Goal: Information Seeking & Learning: Find specific fact

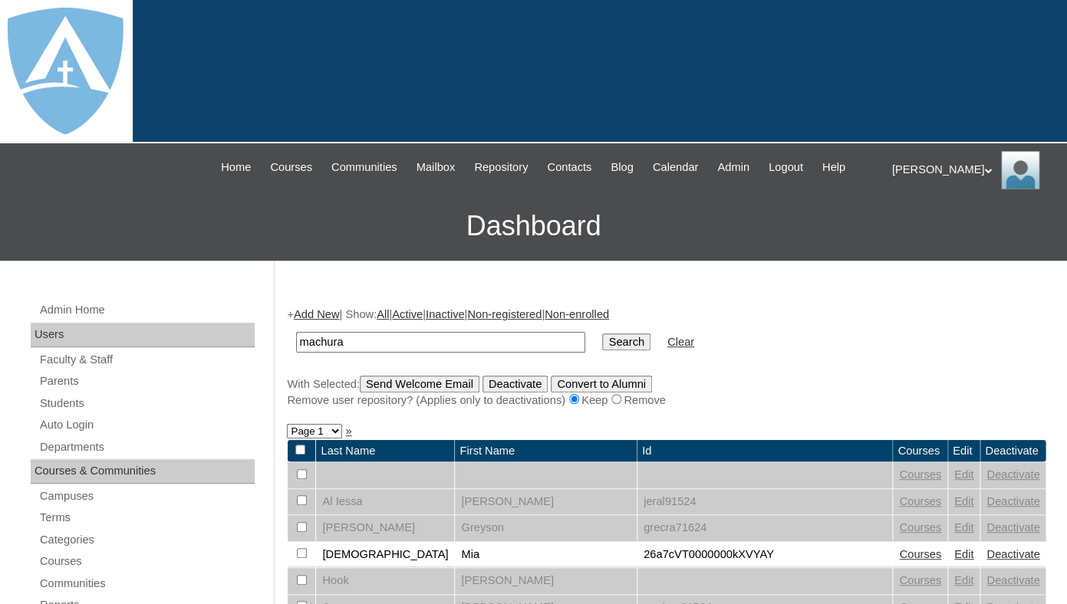
type input "machura"
click at [602, 334] on input "Search" at bounding box center [626, 342] width 48 height 17
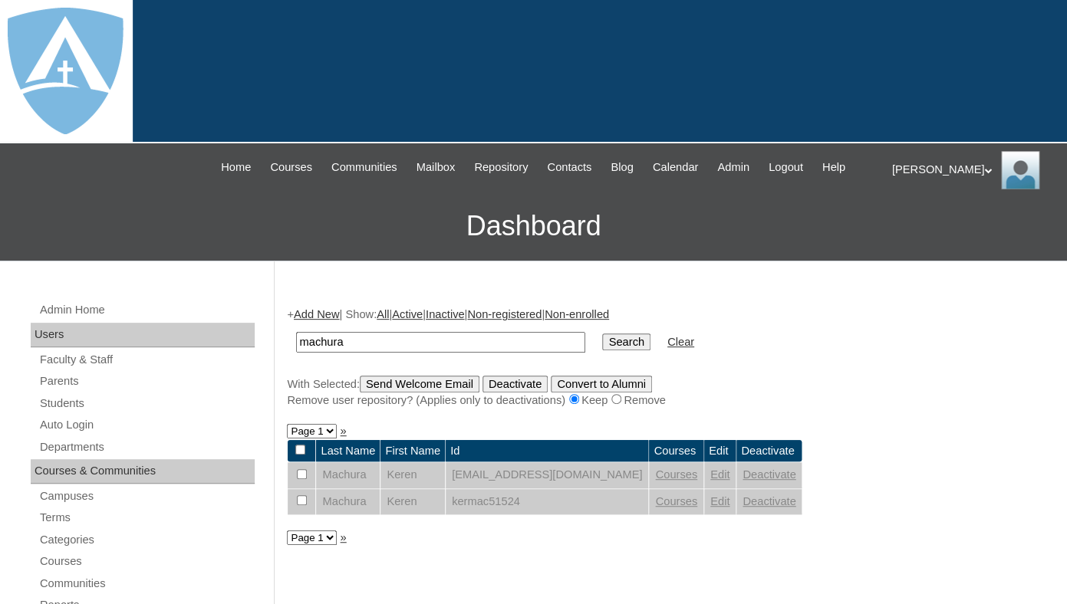
click at [410, 353] on input "machura" at bounding box center [440, 342] width 289 height 21
type input "zapol"
click at [602, 334] on input "Search" at bounding box center [626, 342] width 48 height 17
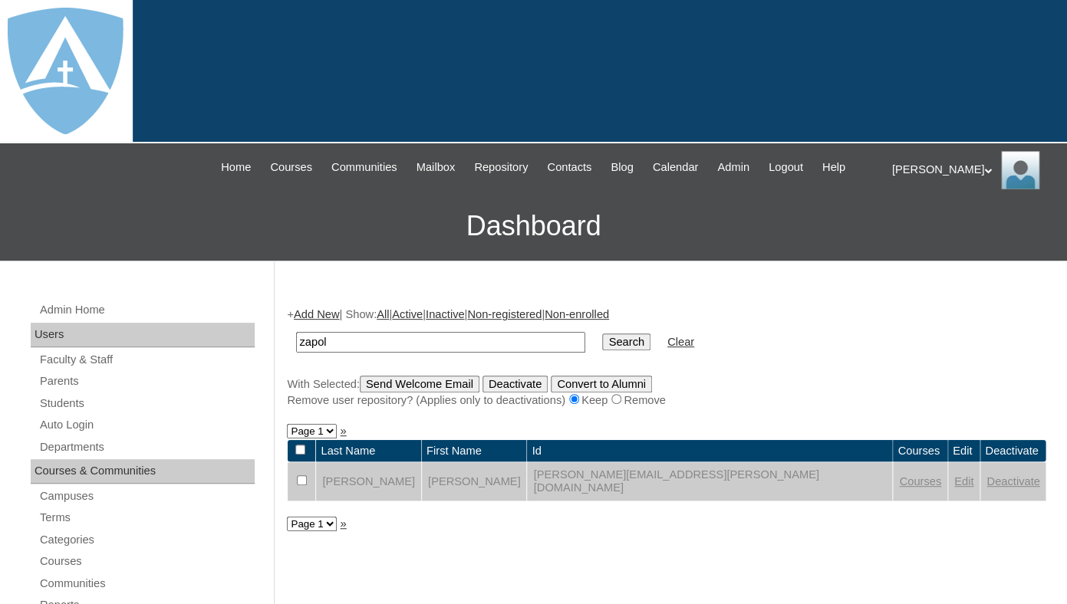
click at [380, 353] on input "zapol" at bounding box center [440, 342] width 289 height 21
type input "simmons"
click at [602, 334] on input "Search" at bounding box center [626, 342] width 48 height 17
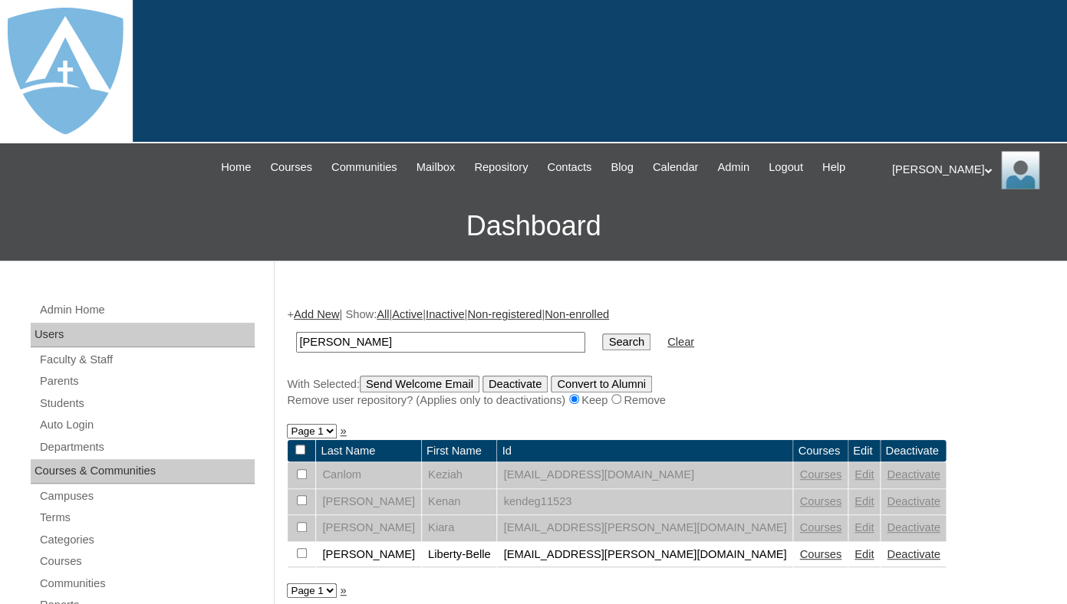
click at [355, 353] on input "simmons" at bounding box center [440, 342] width 289 height 21
type input "chacko"
click at [602, 334] on input "Search" at bounding box center [626, 342] width 48 height 17
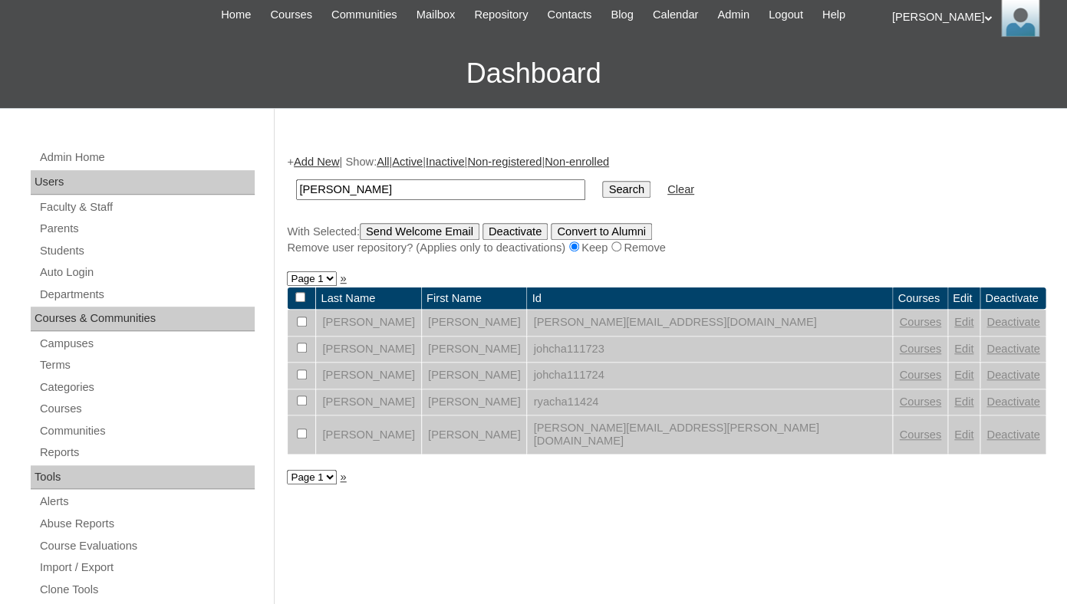
scroll to position [189, 0]
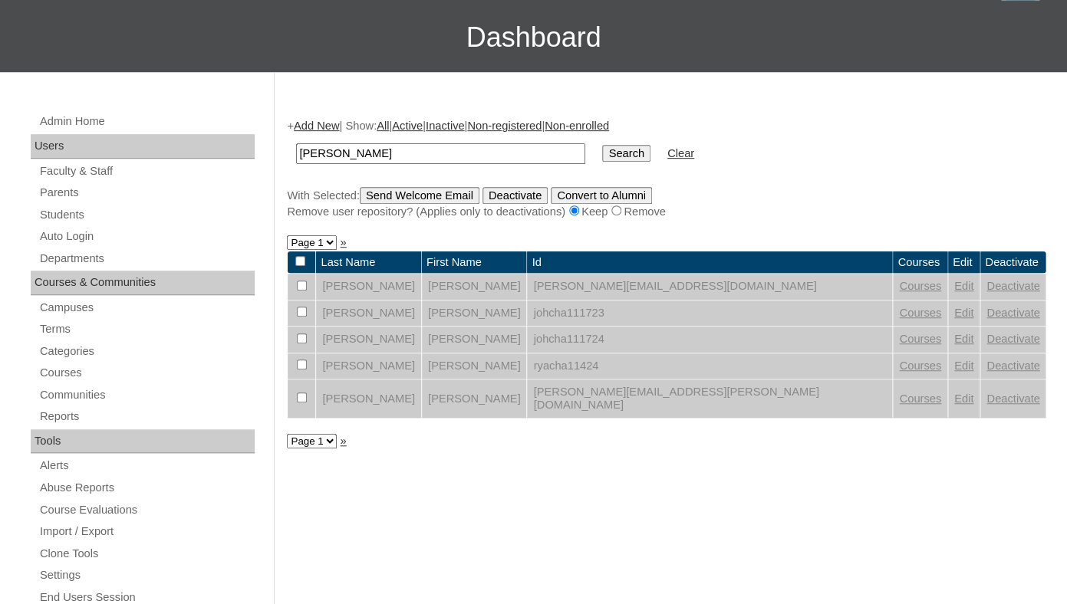
click at [367, 164] on input "chacko" at bounding box center [440, 153] width 289 height 21
type input "sigui"
click at [602, 145] on input "Search" at bounding box center [626, 153] width 48 height 17
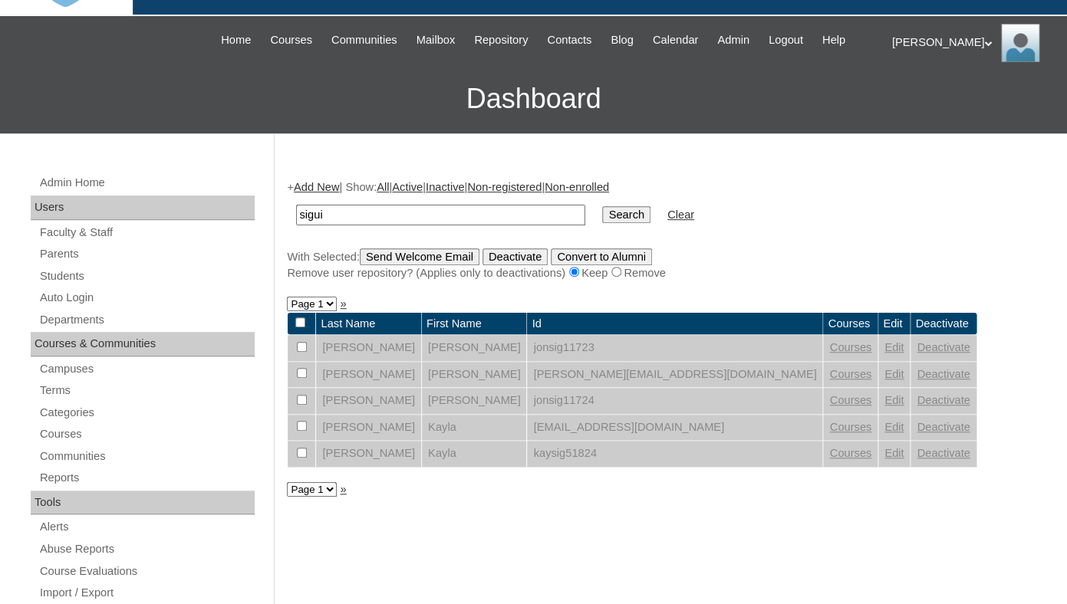
scroll to position [177, 0]
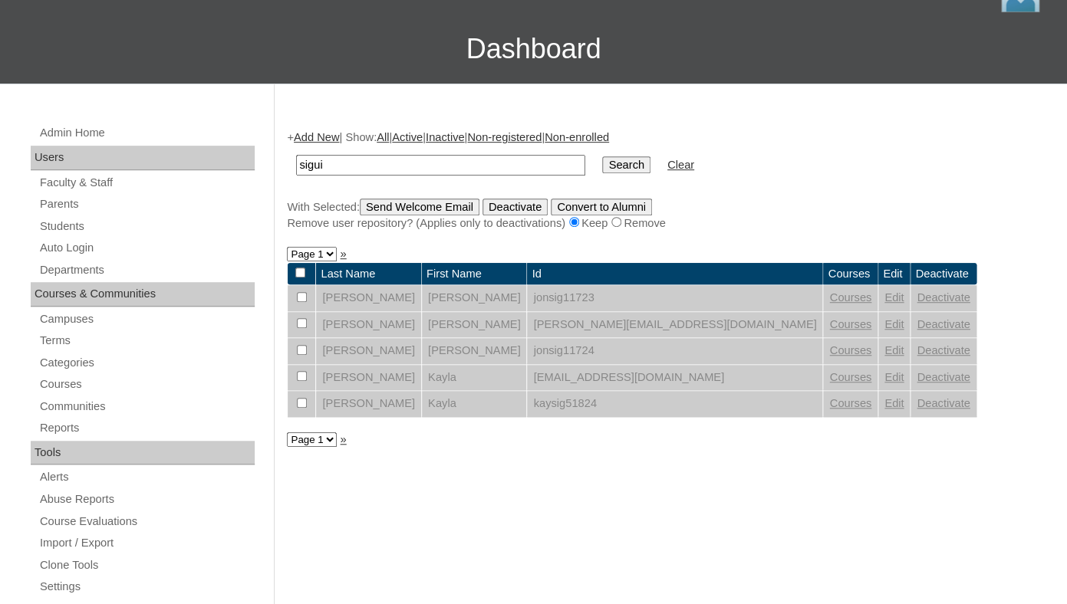
click at [396, 176] on input "sigui" at bounding box center [440, 165] width 289 height 21
type input "[PERSON_NAME]"
click at [602, 156] on input "Search" at bounding box center [626, 164] width 48 height 17
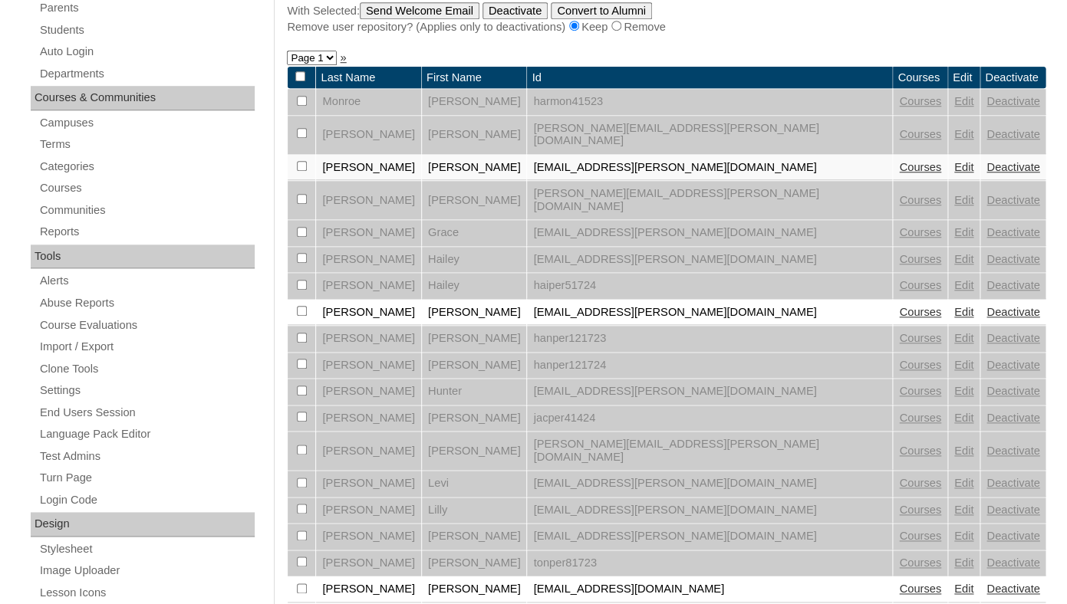
scroll to position [374, 0]
